Goal: Book appointment/travel/reservation

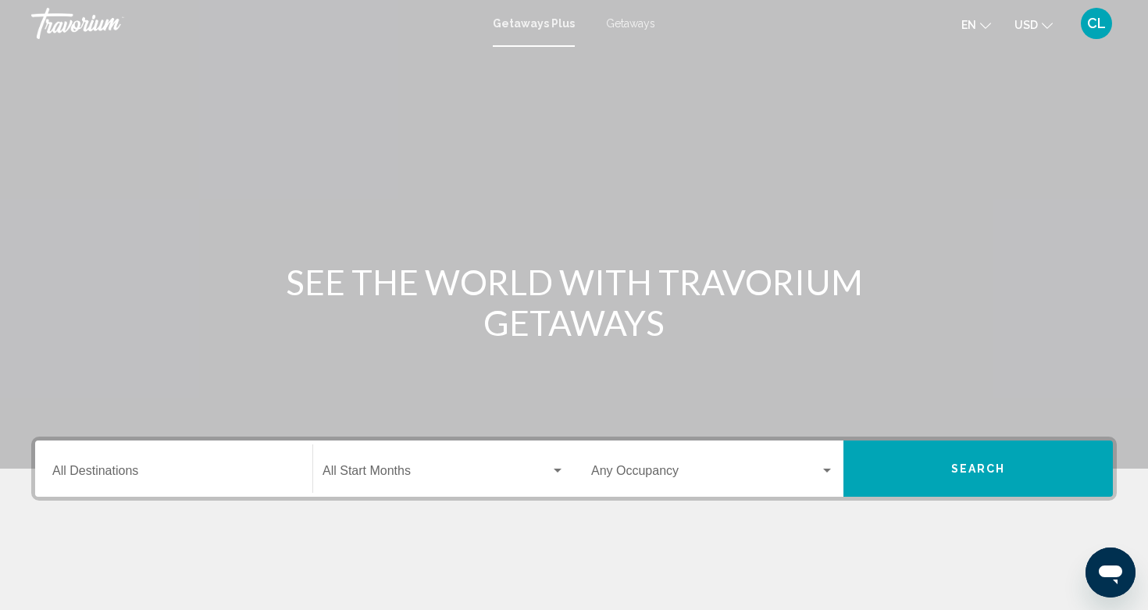
click at [99, 478] on input "Destination All Destinations" at bounding box center [173, 474] width 243 height 14
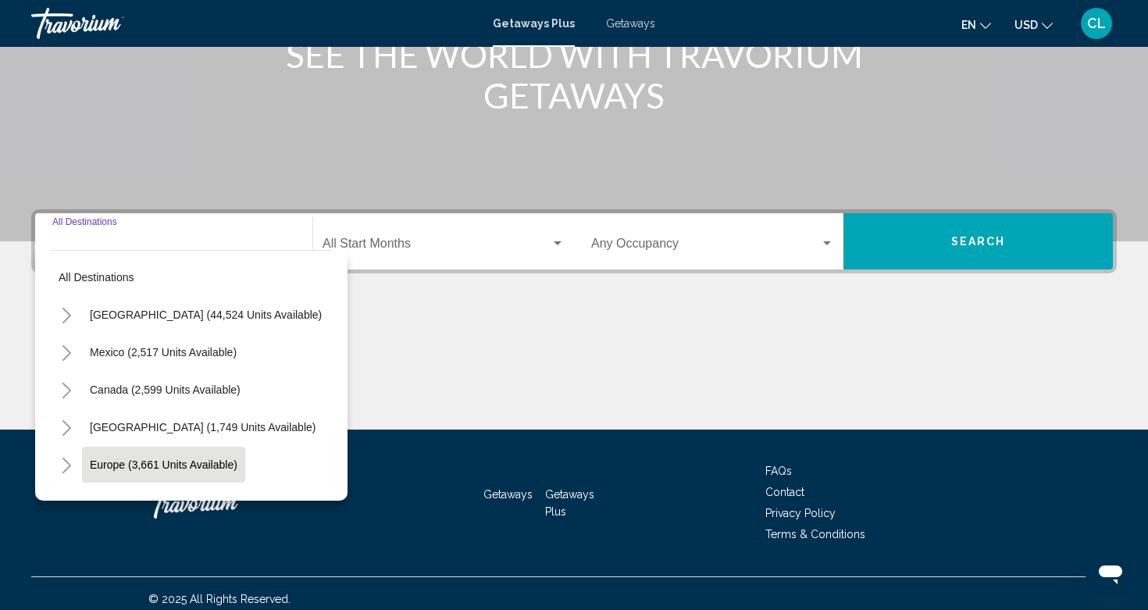
scroll to position [238, 0]
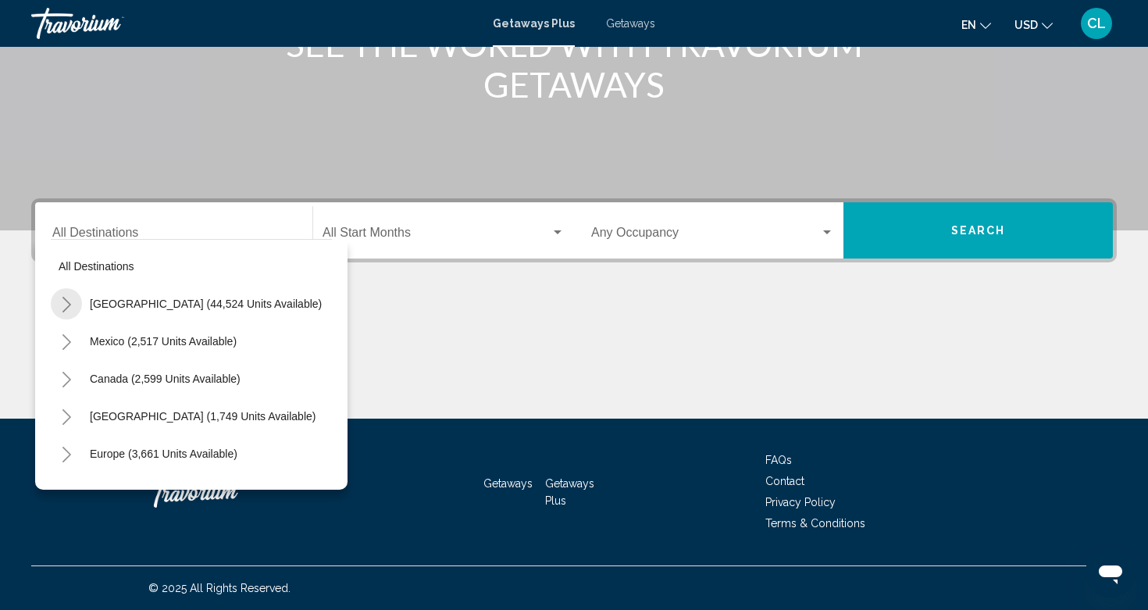
click at [65, 305] on icon "Toggle United States (44,524 units available)" at bounding box center [67, 305] width 12 height 16
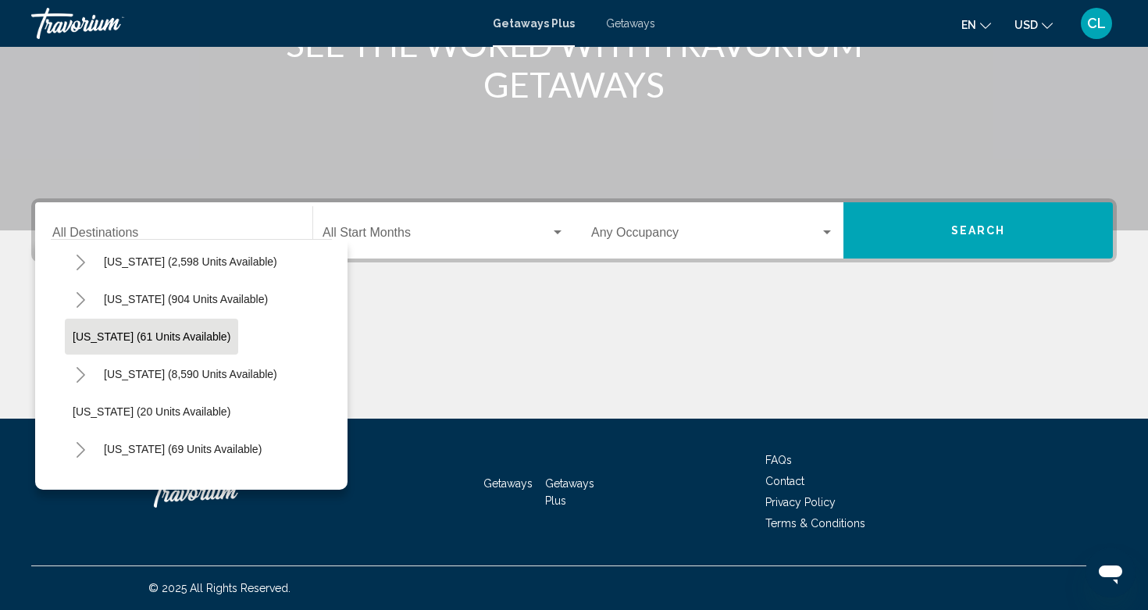
scroll to position [185, 2]
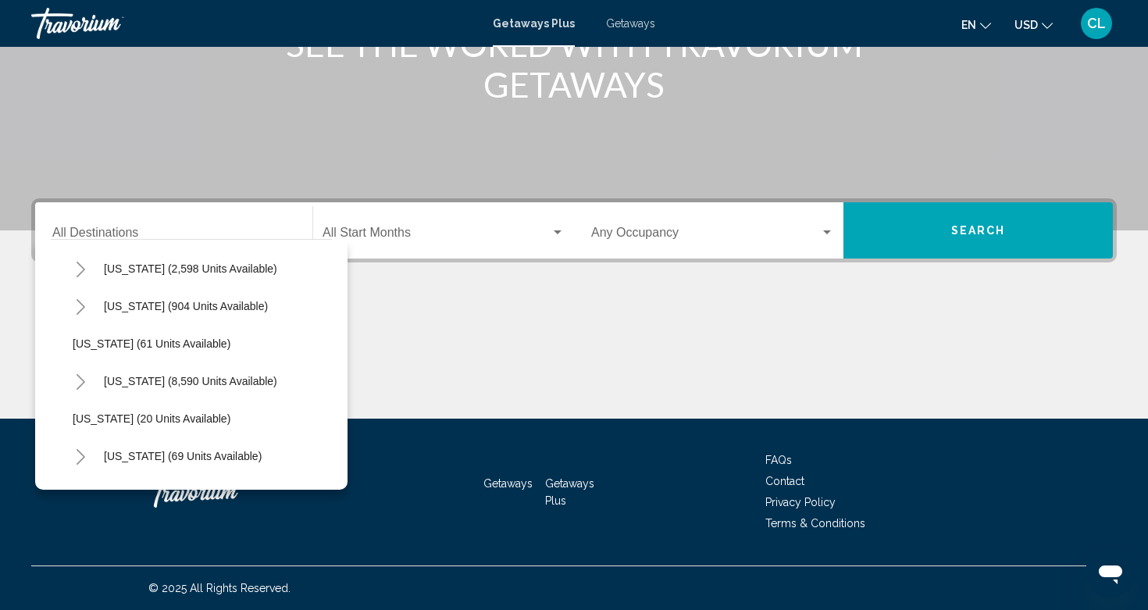
click at [85, 378] on icon "Toggle Florida (8,590 units available)" at bounding box center [81, 382] width 12 height 16
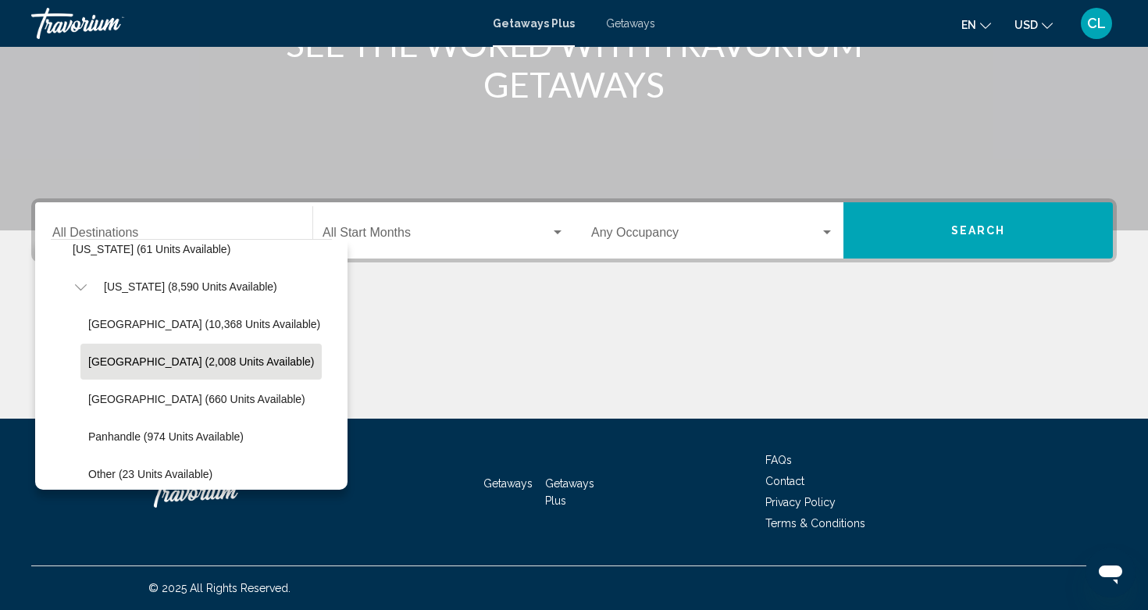
scroll to position [282, 2]
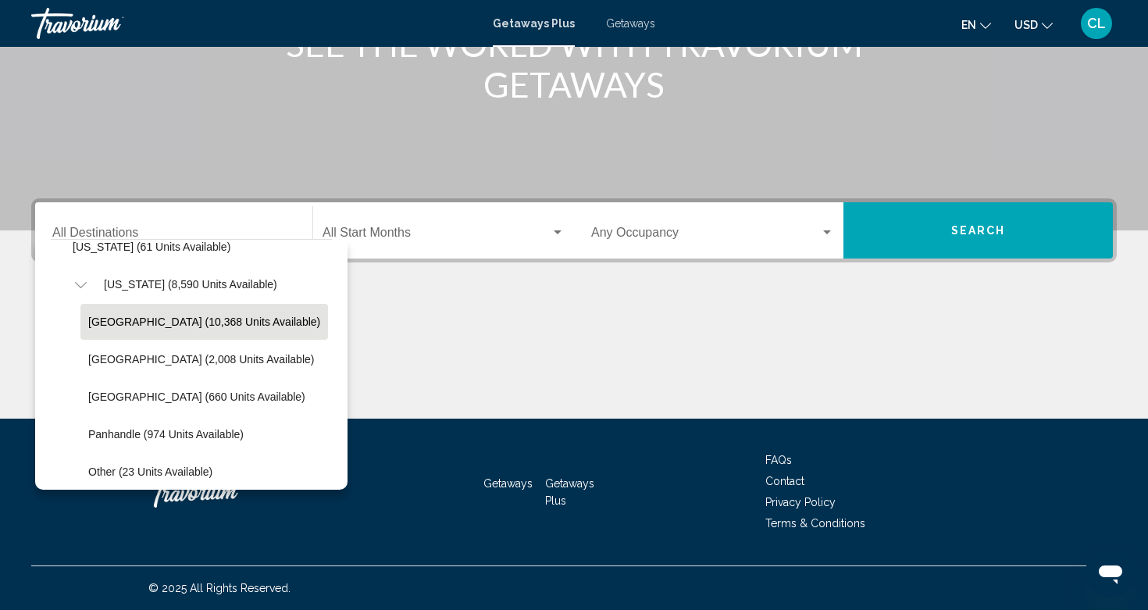
click at [141, 333] on button "[GEOGRAPHIC_DATA] (10,368 units available)" at bounding box center [204, 322] width 248 height 36
type input "**********"
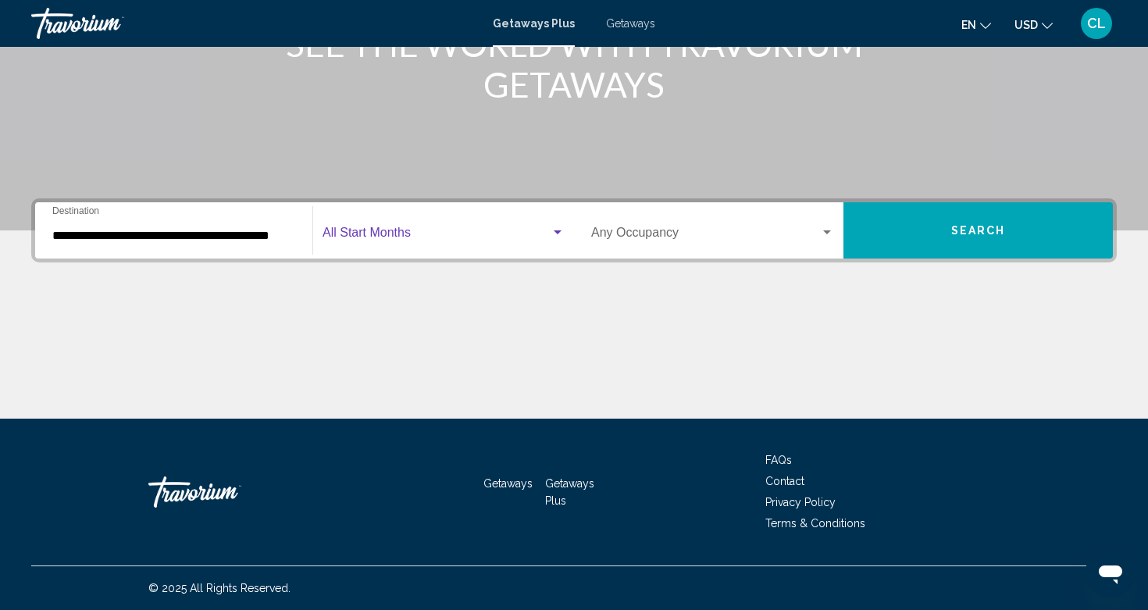
click at [372, 234] on span "Search widget" at bounding box center [437, 236] width 228 height 14
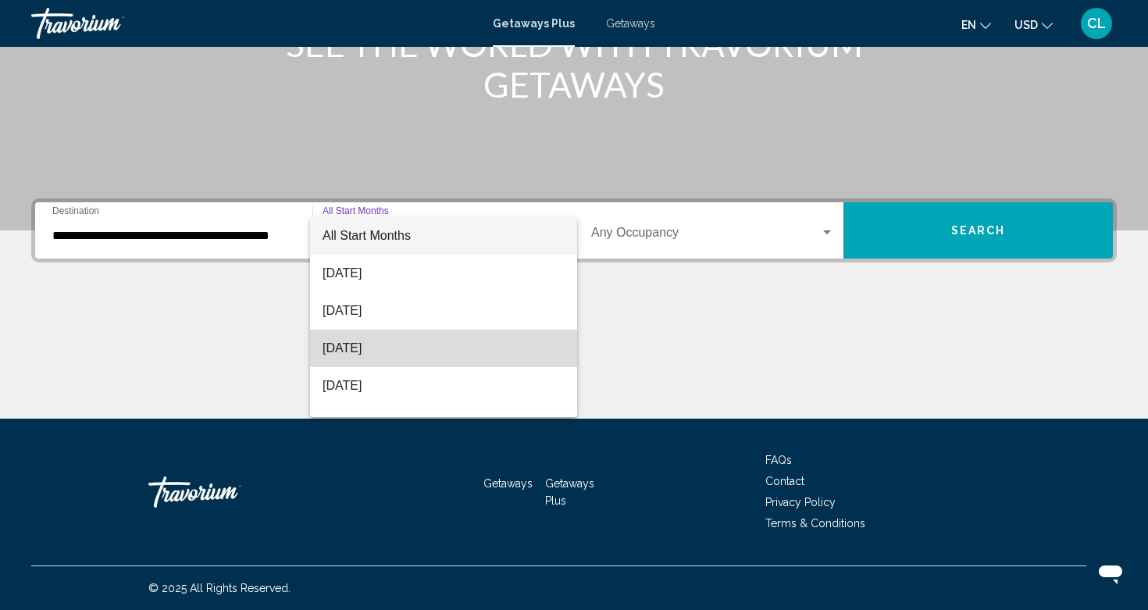
click at [383, 351] on span "[DATE]" at bounding box center [444, 348] width 242 height 37
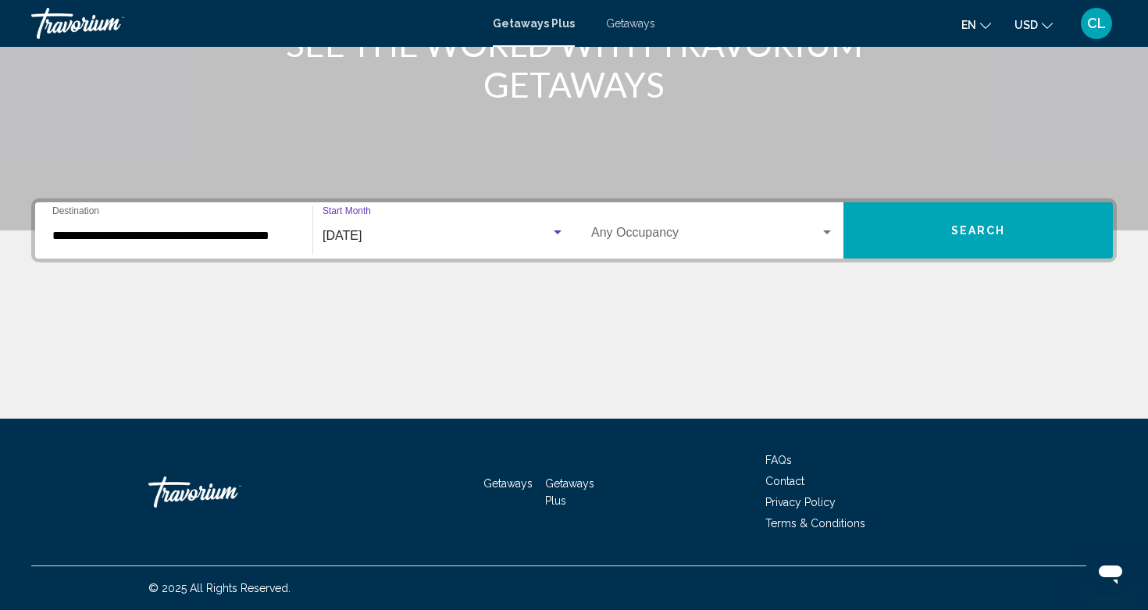
click at [772, 233] on span "Search widget" at bounding box center [705, 236] width 229 height 14
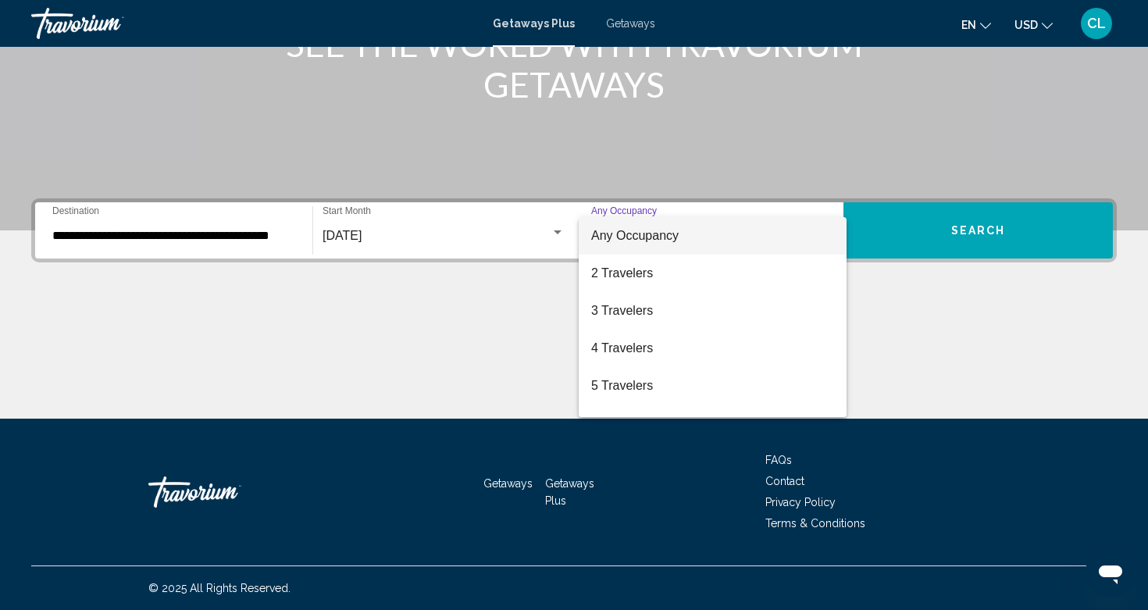
click at [737, 236] on span "Any Occupancy" at bounding box center [712, 235] width 243 height 37
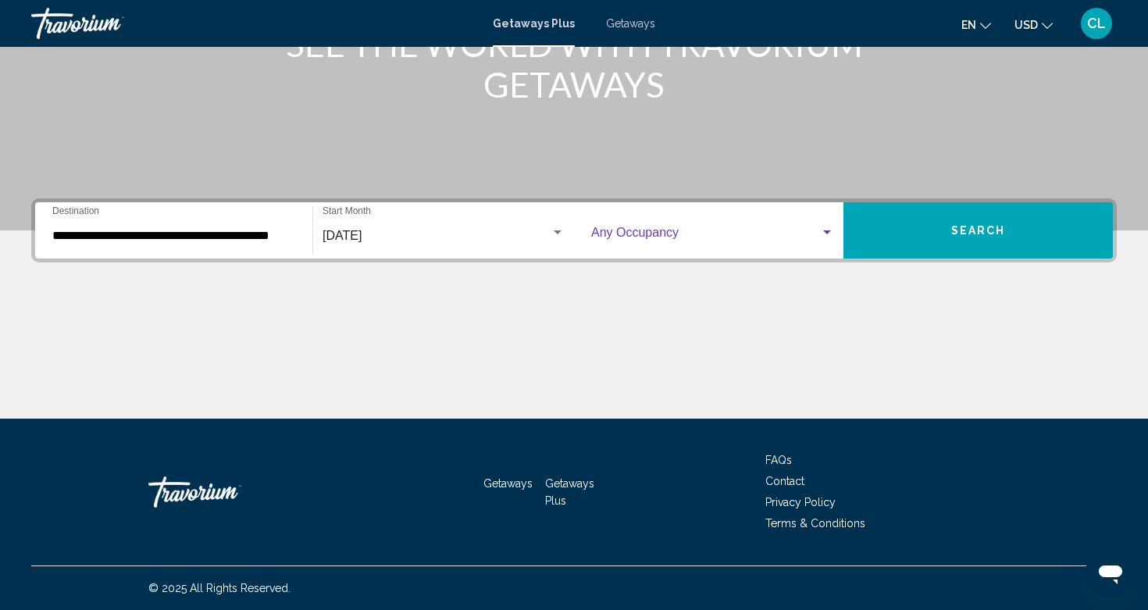
click at [929, 234] on button "Search" at bounding box center [978, 230] width 269 height 56
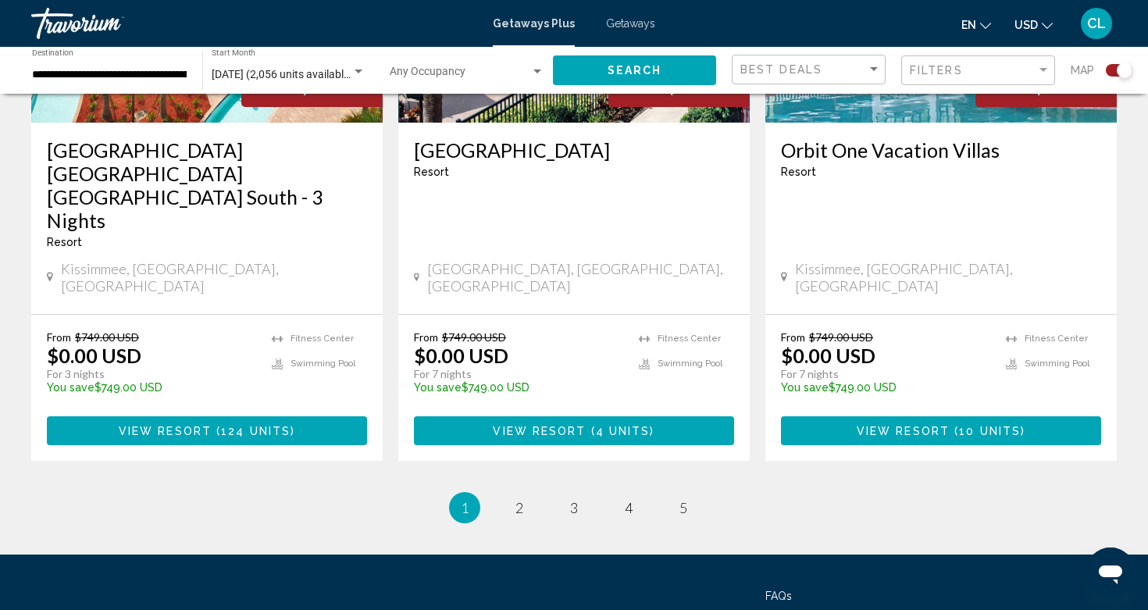
scroll to position [2526, 0]
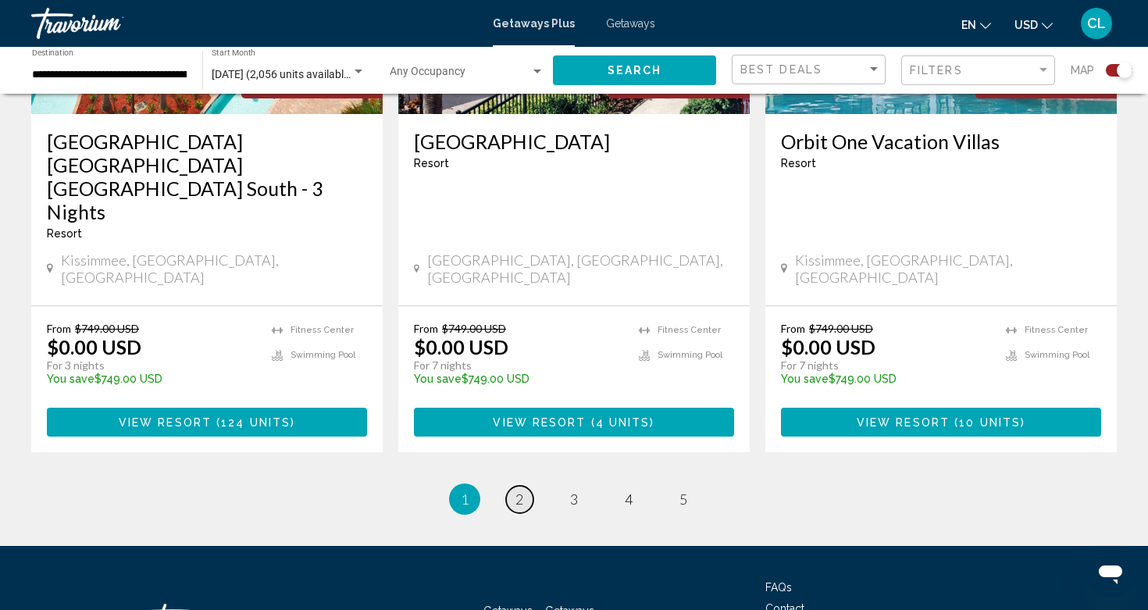
click at [523, 490] on span "2" at bounding box center [519, 498] width 8 height 17
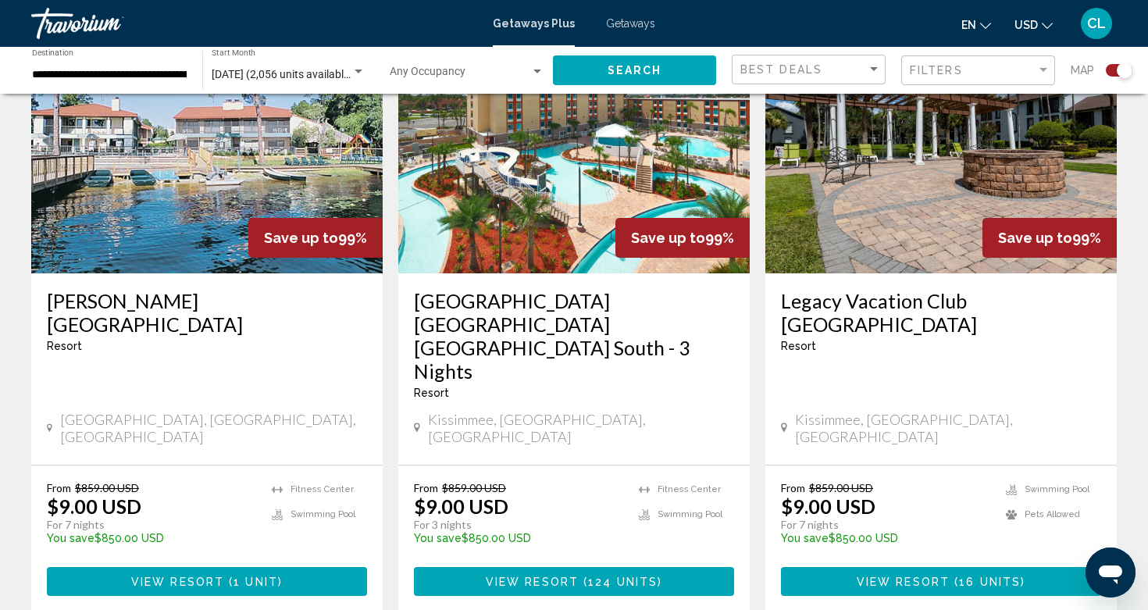
scroll to position [2536, 0]
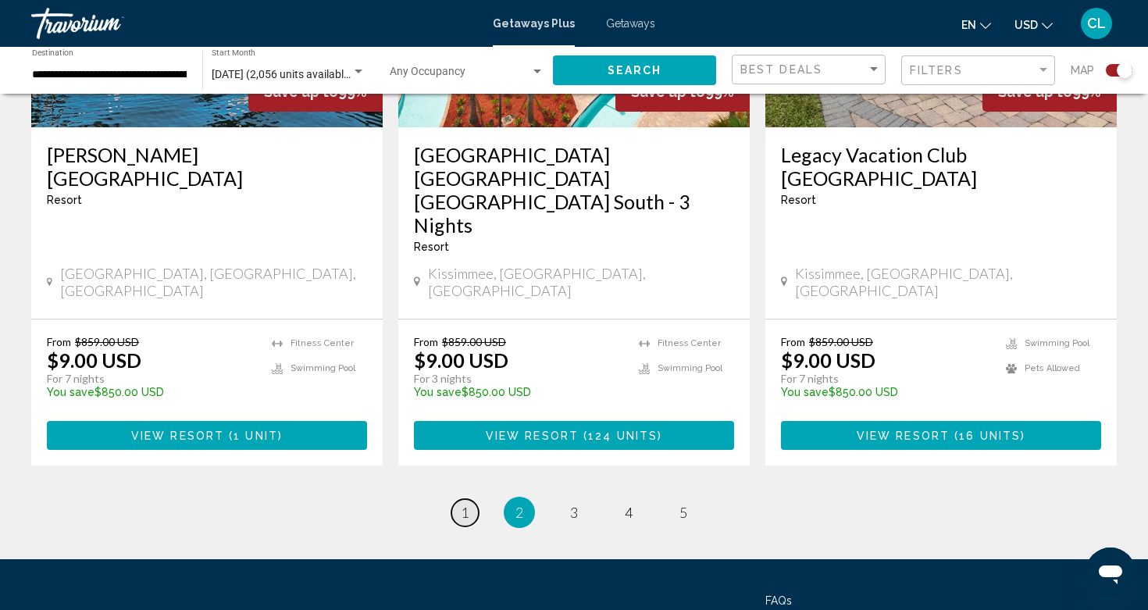
click at [468, 504] on span "1" at bounding box center [465, 512] width 8 height 17
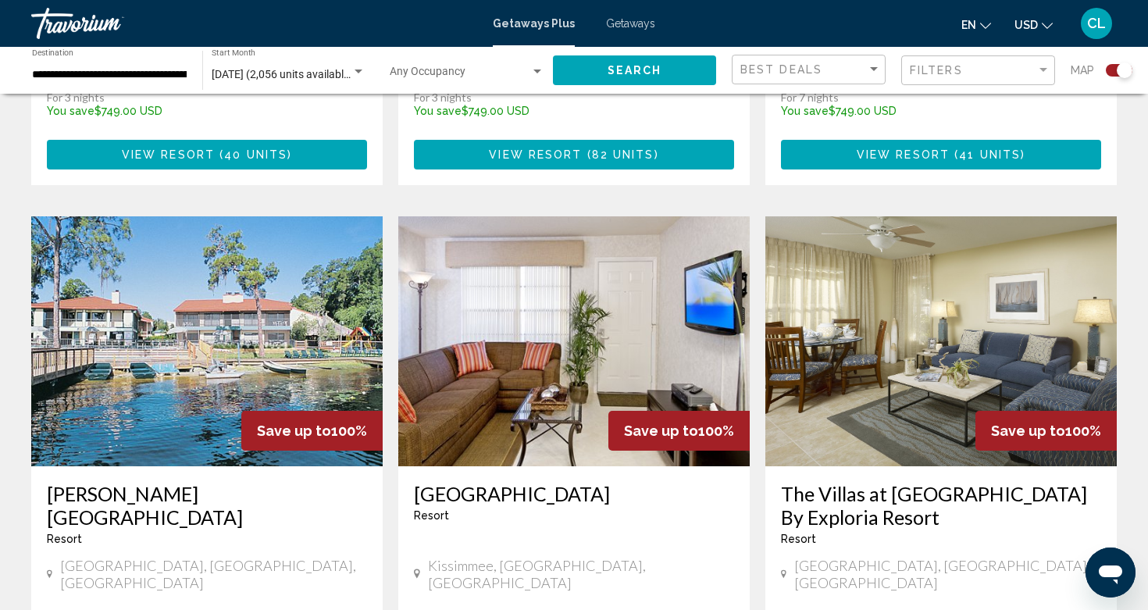
scroll to position [1592, 0]
